Goal: Task Accomplishment & Management: Manage account settings

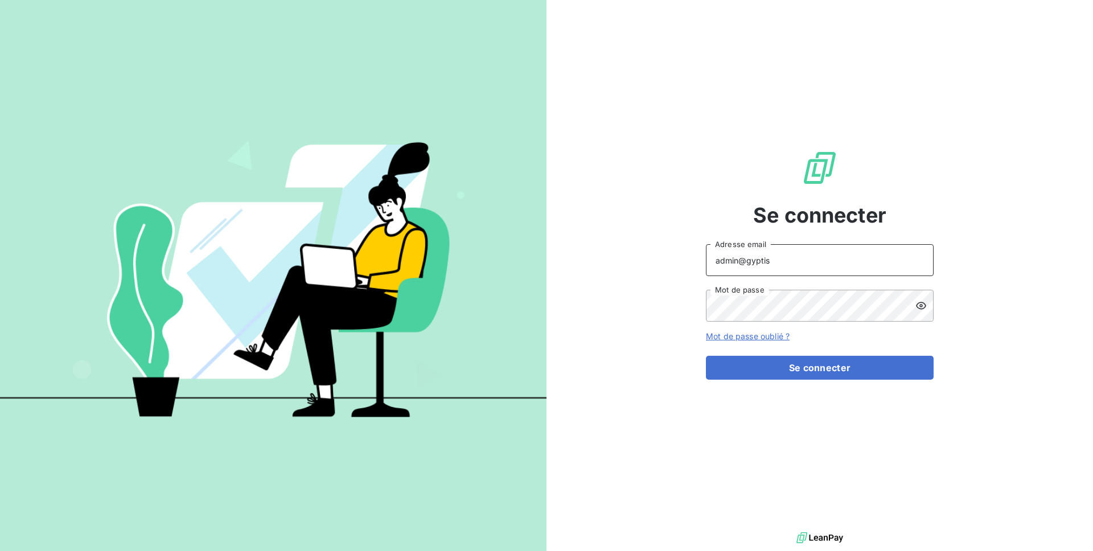
click at [793, 273] on input "admin@gyptis" at bounding box center [820, 260] width 228 height 32
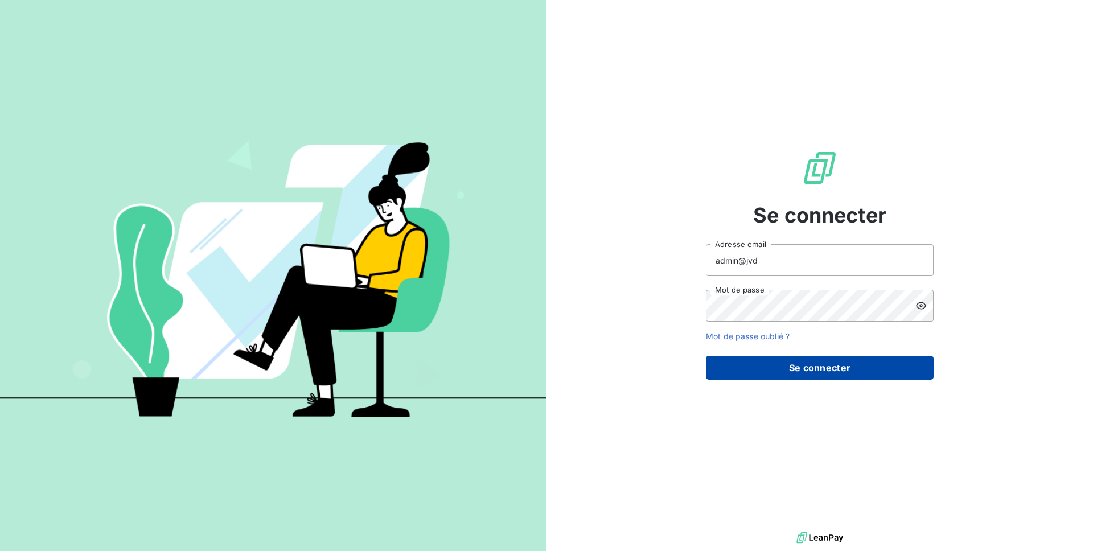
type input "admin@jvd"
click at [851, 366] on button "Se connecter" at bounding box center [820, 368] width 228 height 24
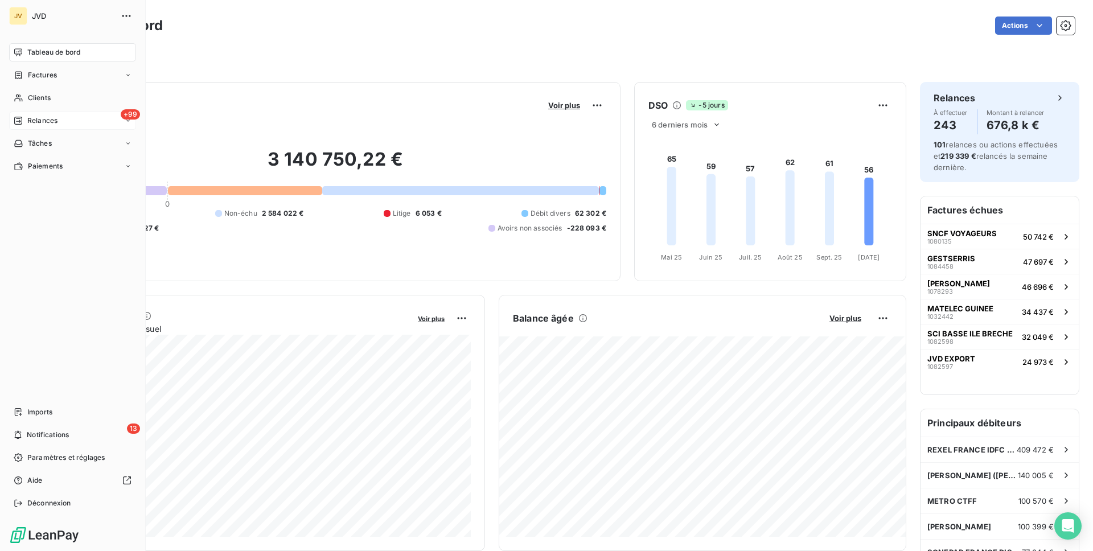
click at [60, 118] on div "+99 Relances" at bounding box center [72, 121] width 127 height 18
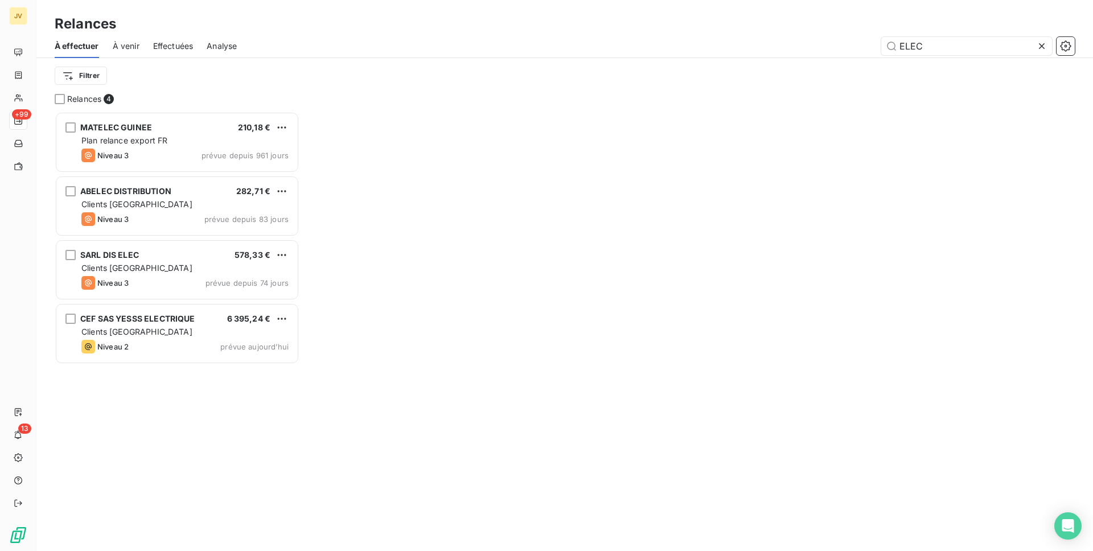
scroll to position [440, 245]
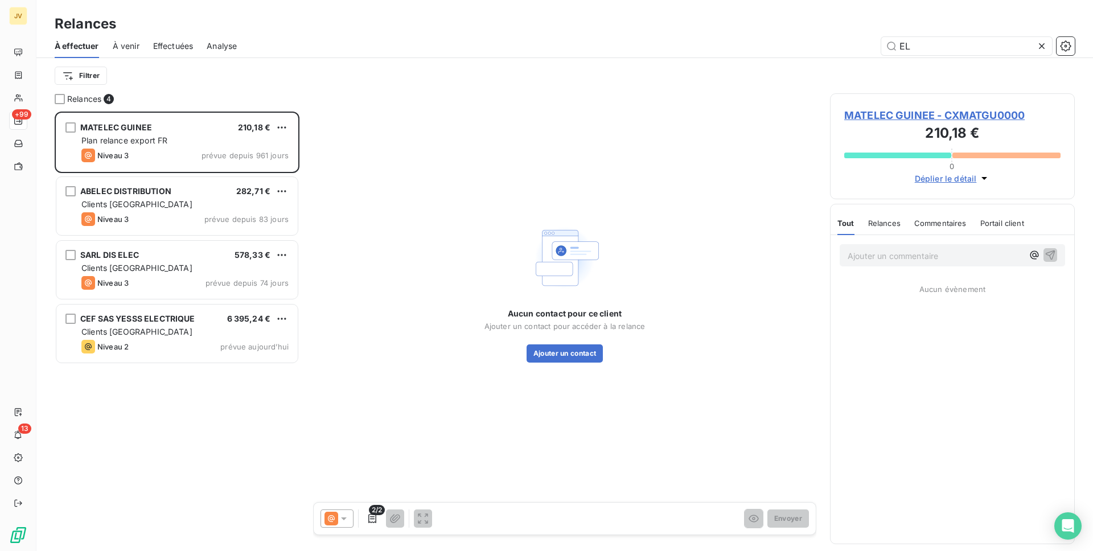
type input "E"
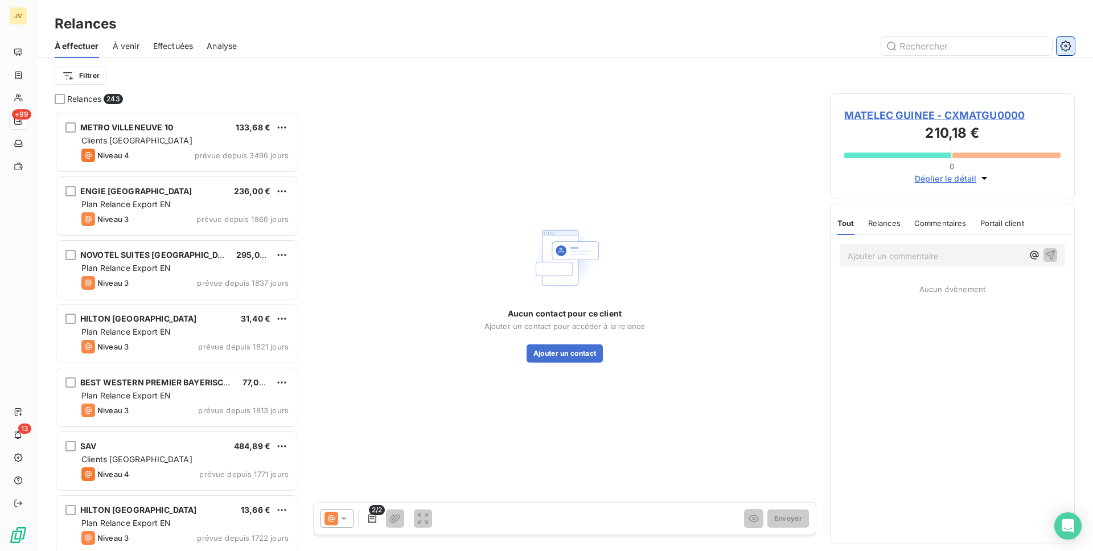
click at [1068, 47] on icon "button" at bounding box center [1065, 45] width 11 height 11
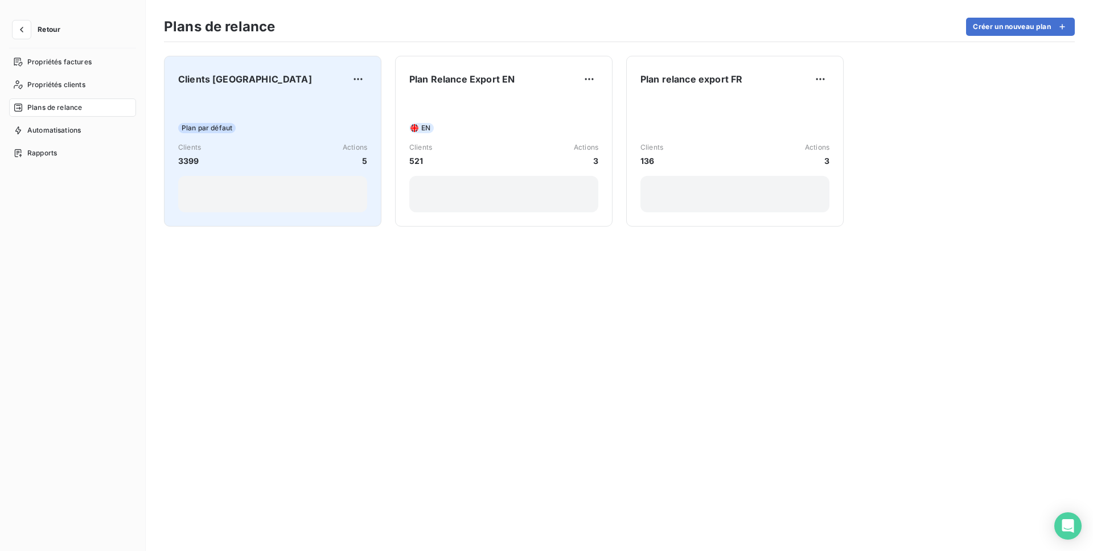
click at [272, 128] on div "Plan par défaut" at bounding box center [272, 128] width 189 height 10
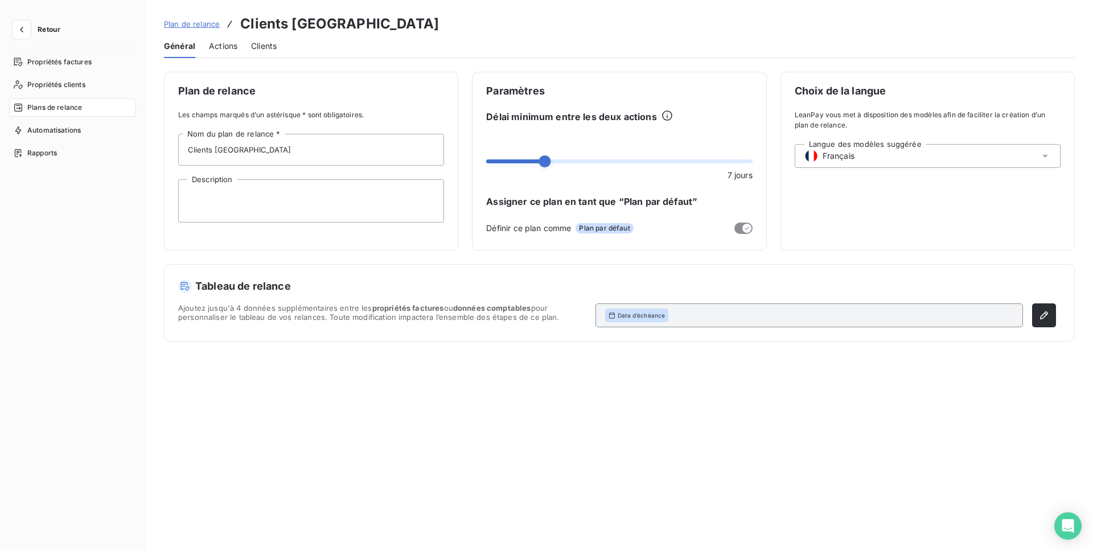
click at [220, 45] on span "Actions" at bounding box center [223, 45] width 28 height 11
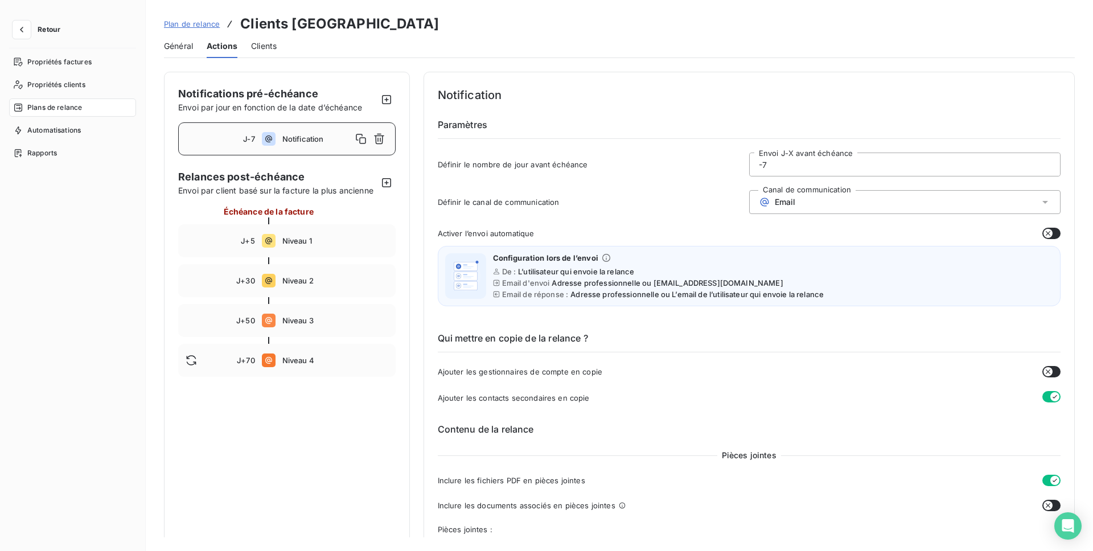
click at [181, 44] on span "Général" at bounding box center [178, 45] width 29 height 11
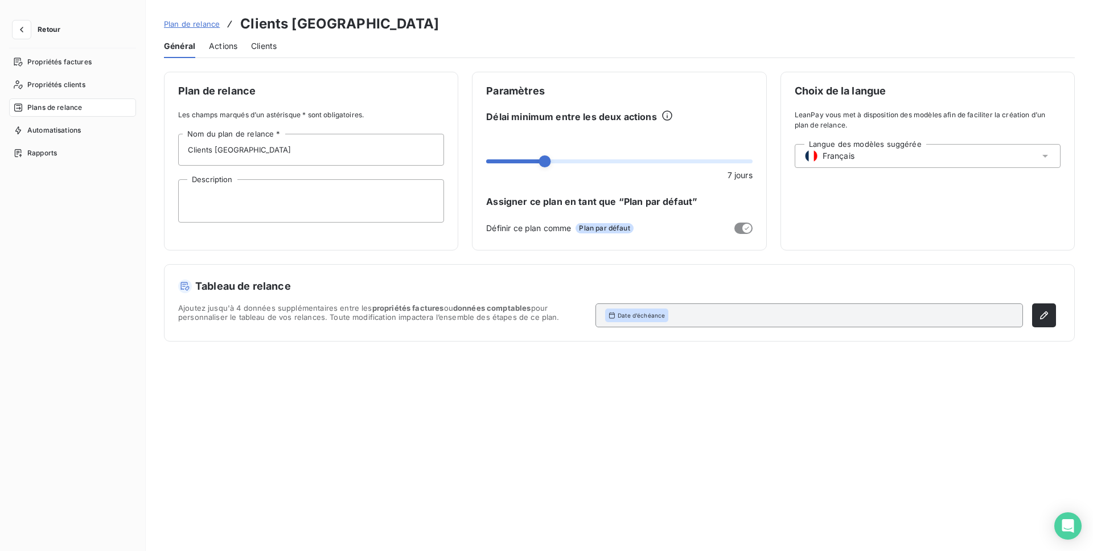
click at [38, 30] on span "Retour" at bounding box center [49, 29] width 23 height 7
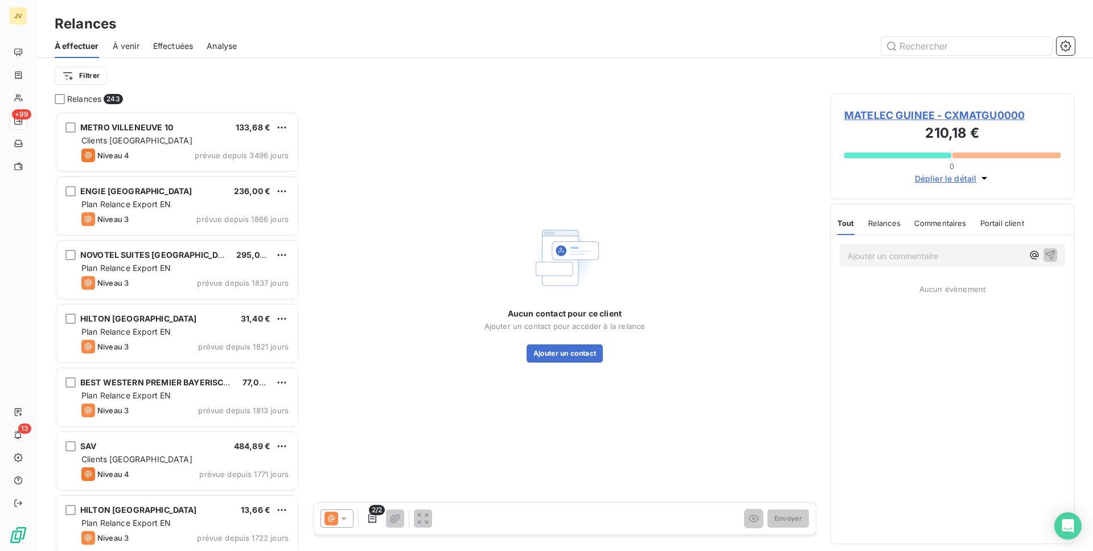
scroll to position [440, 245]
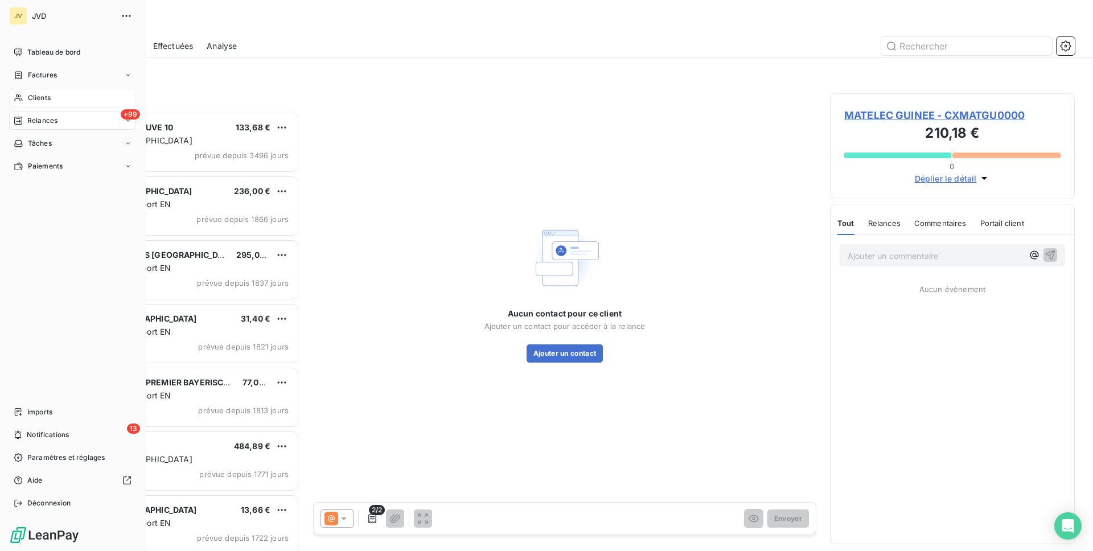
click at [53, 93] on div "Clients" at bounding box center [72, 98] width 127 height 18
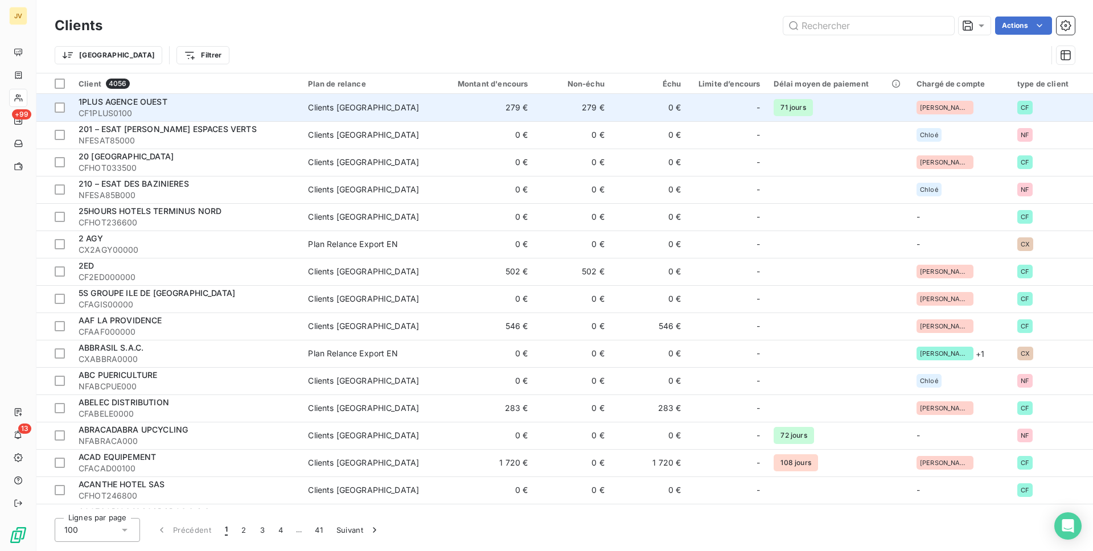
click at [195, 113] on span "CF1PLUS0100" at bounding box center [187, 113] width 216 height 11
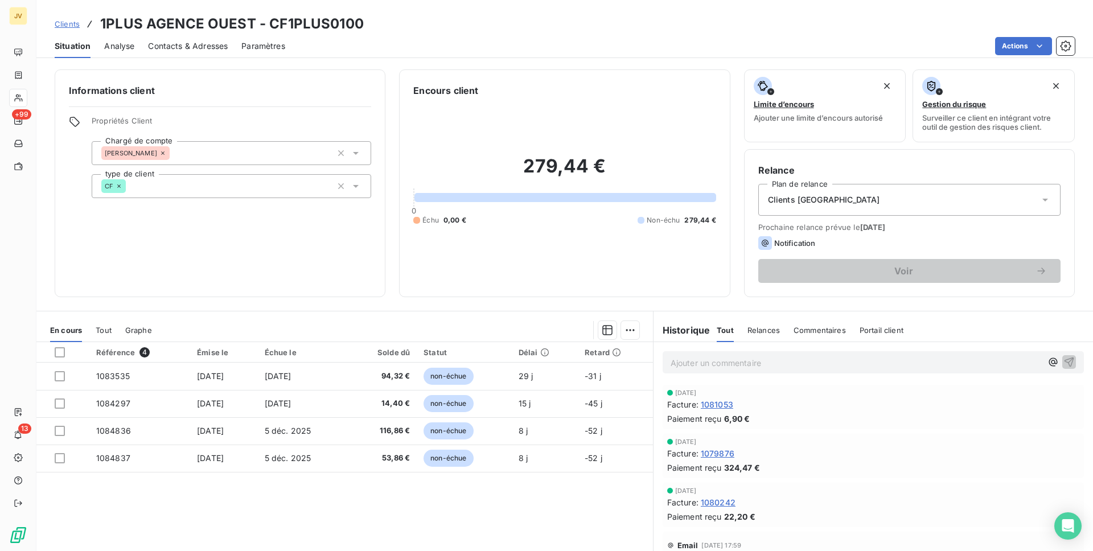
click at [213, 47] on span "Contacts & Adresses" at bounding box center [188, 45] width 80 height 11
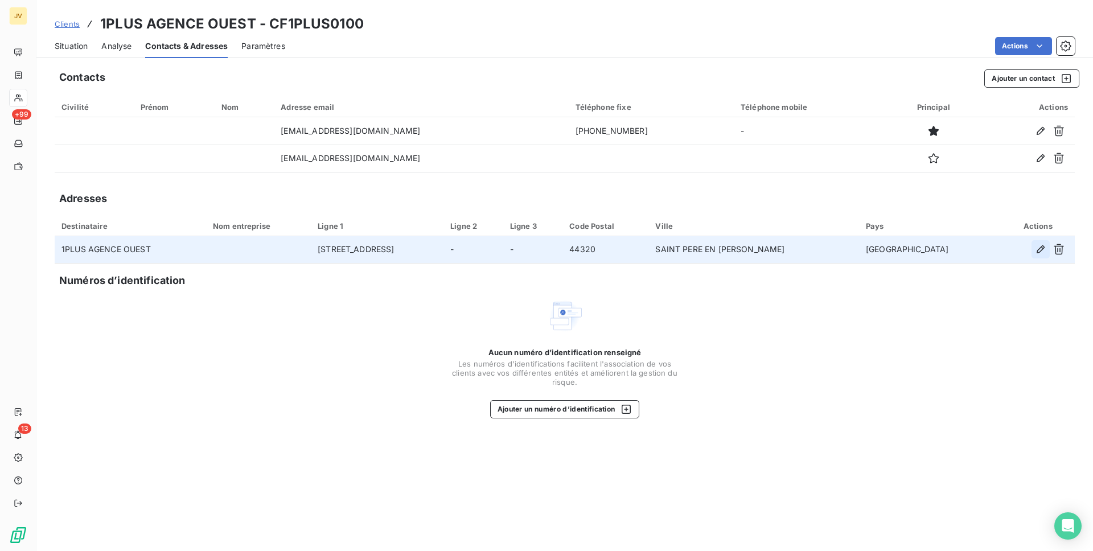
click at [1043, 244] on icon "button" at bounding box center [1040, 249] width 11 height 11
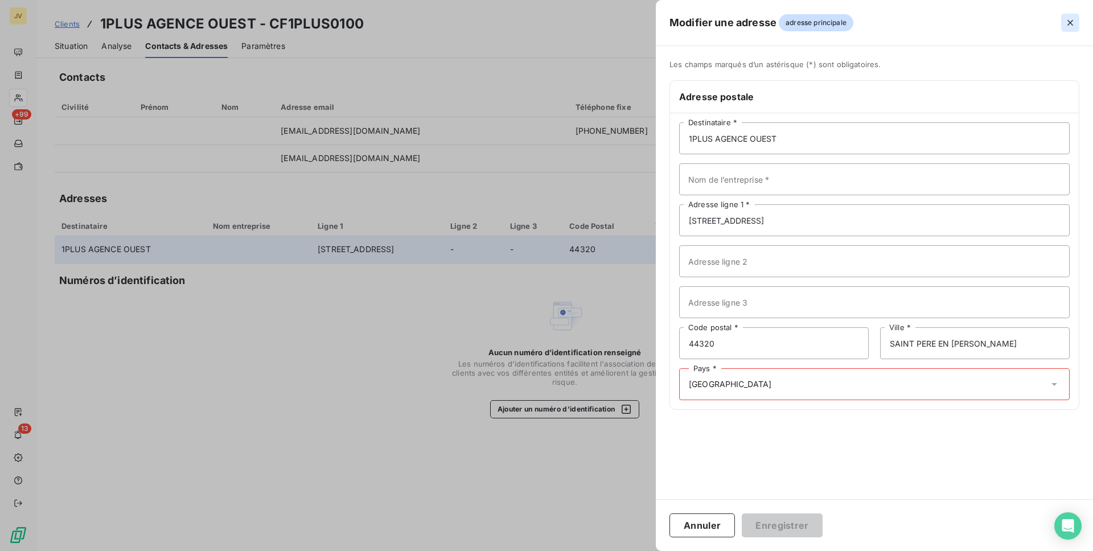
click at [1068, 18] on icon "button" at bounding box center [1070, 22] width 11 height 11
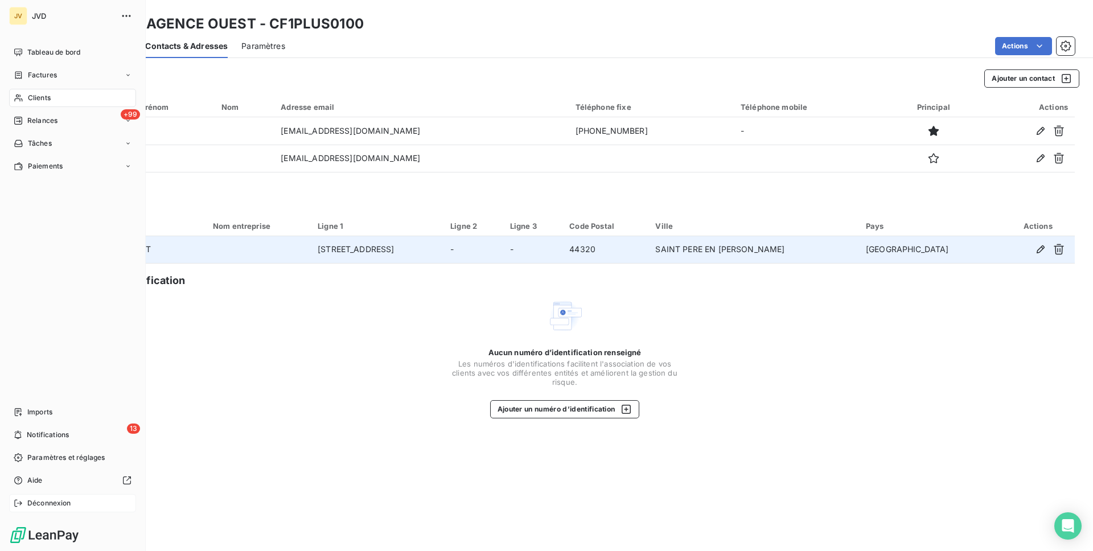
click at [47, 503] on span "Déconnexion" at bounding box center [49, 503] width 44 height 10
